Goal: Navigation & Orientation: Find specific page/section

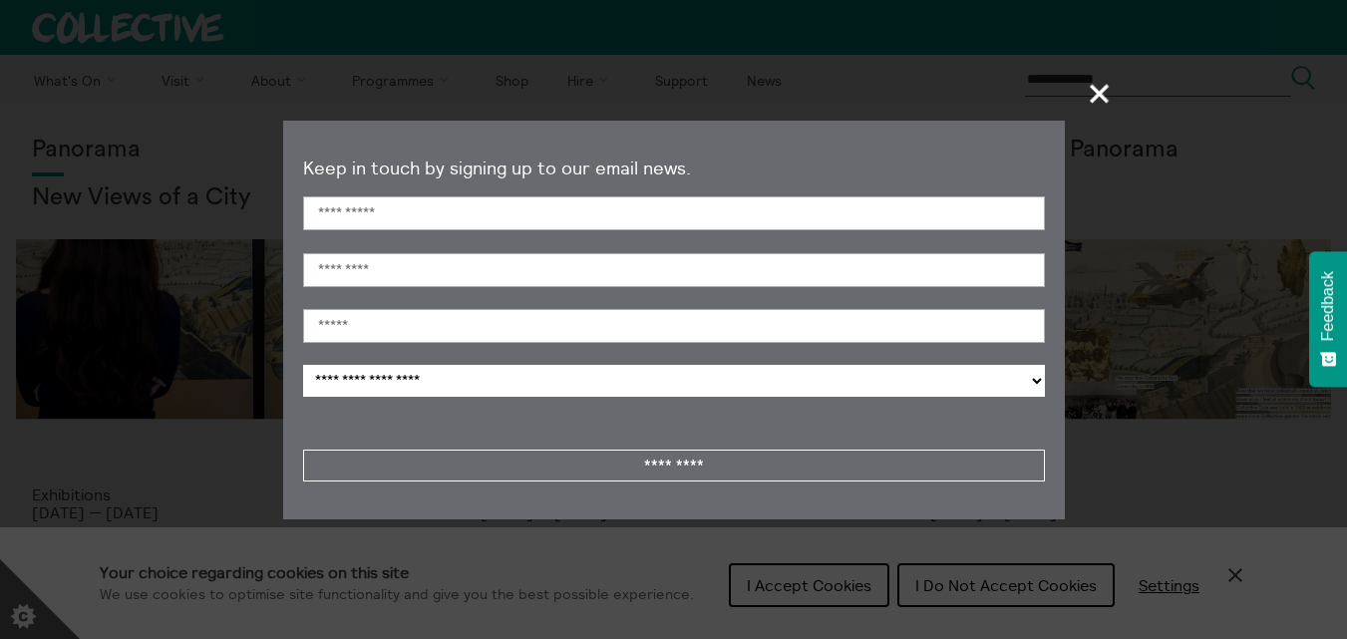
click at [1101, 93] on span "+" at bounding box center [1100, 93] width 59 height 59
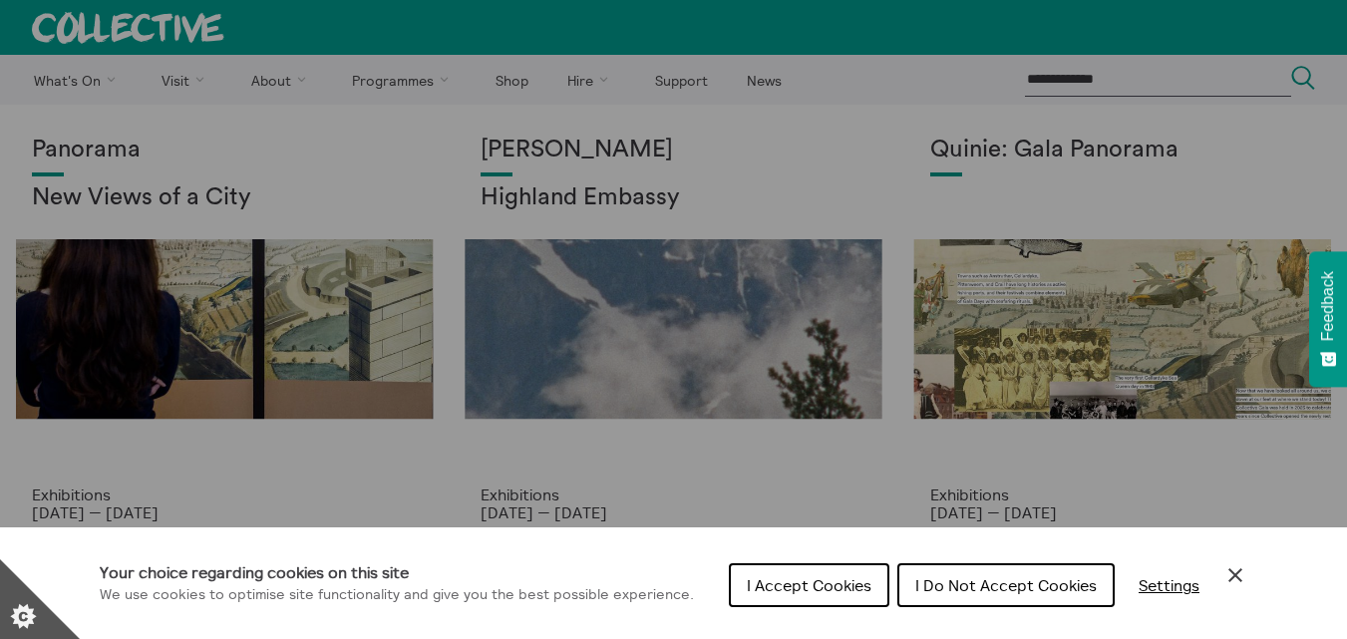
click at [827, 586] on span "I Accept Cookies" at bounding box center [809, 585] width 125 height 20
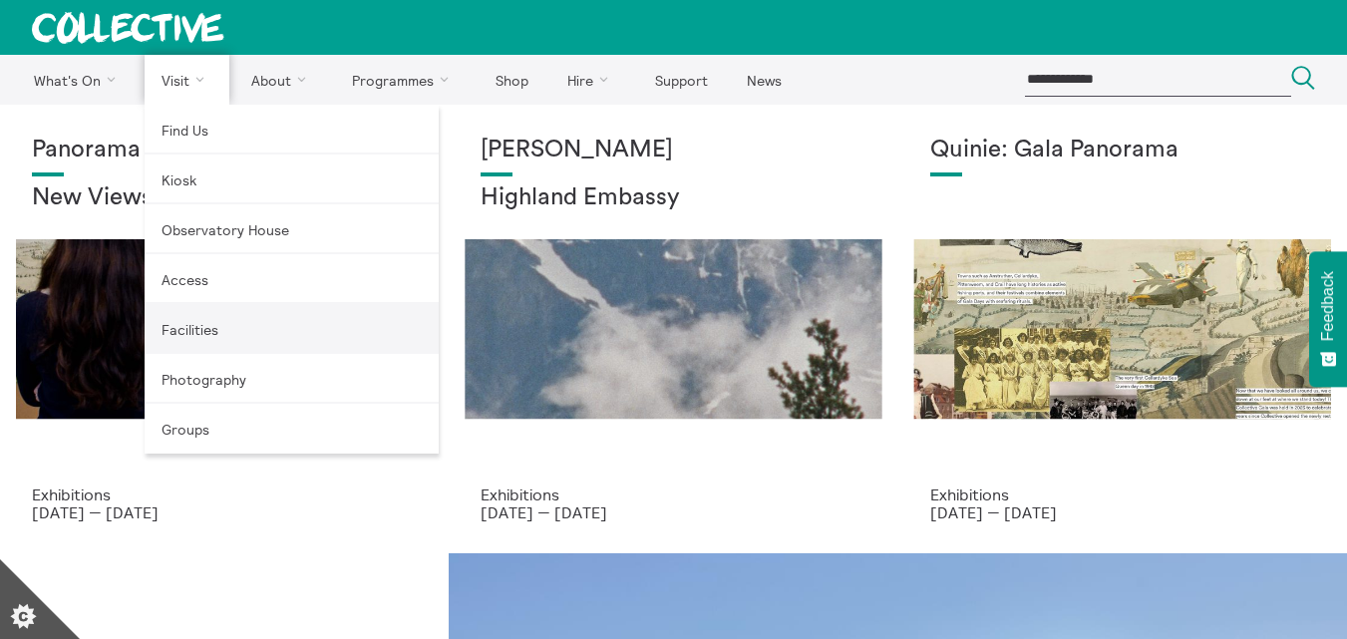
click at [183, 326] on link "Facilities" at bounding box center [292, 329] width 294 height 50
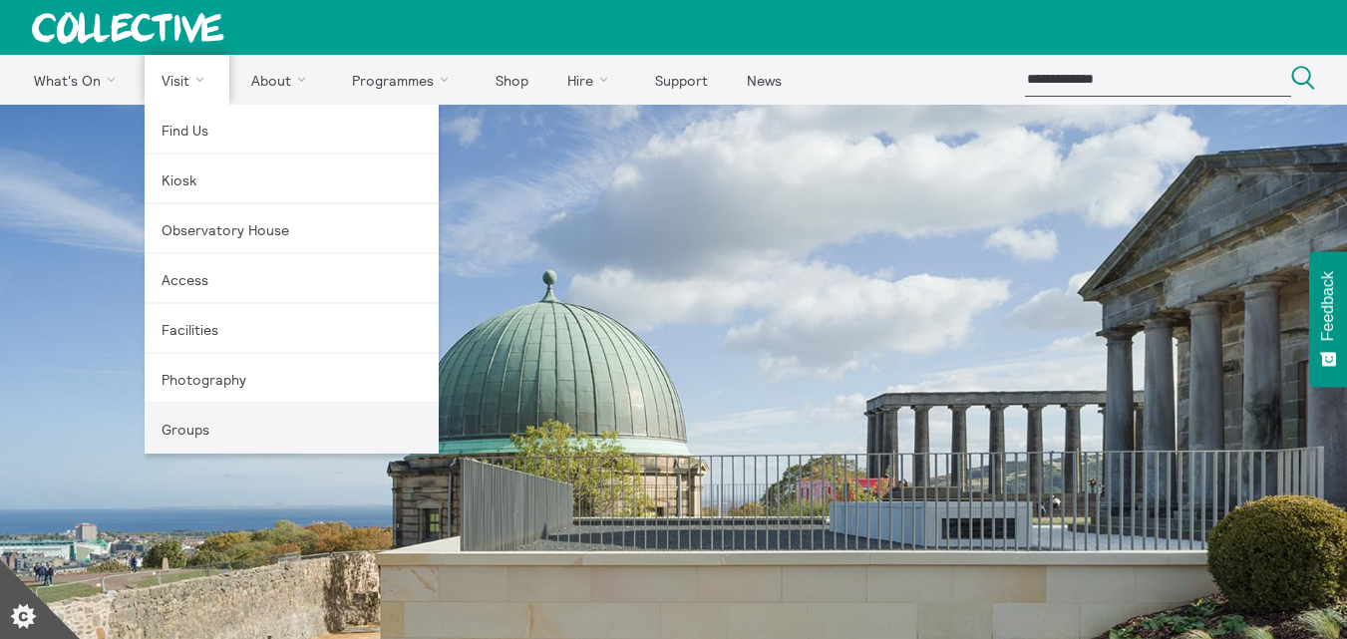
click at [200, 439] on link "Groups" at bounding box center [292, 429] width 294 height 50
